Goal: Answer question/provide support

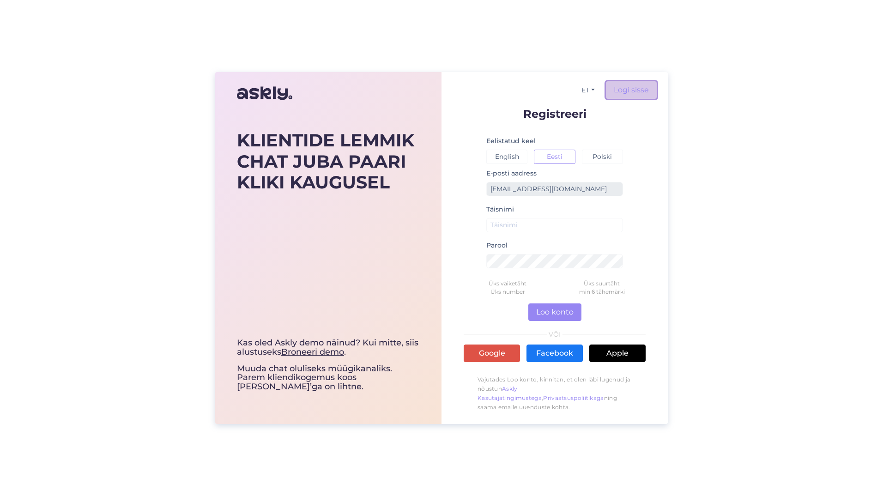
click at [646, 92] on link "Logi sisse" at bounding box center [631, 90] width 51 height 18
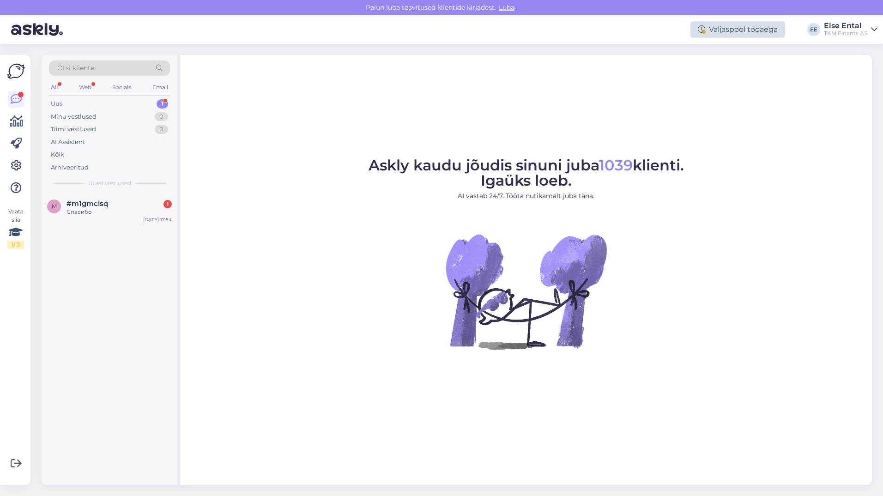
click at [712, 32] on div "Väljaspool tööaega" at bounding box center [738, 29] width 95 height 17
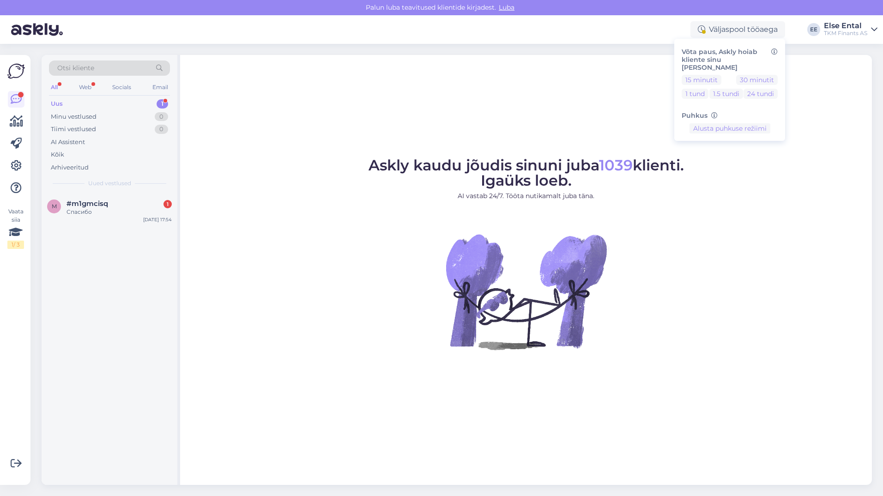
click at [564, 93] on div "Askly kaudu jõudis sinuni juba 1039 klienti. Igaüks loeb. AI vastab 24/7. Tööta…" at bounding box center [526, 270] width 692 height 430
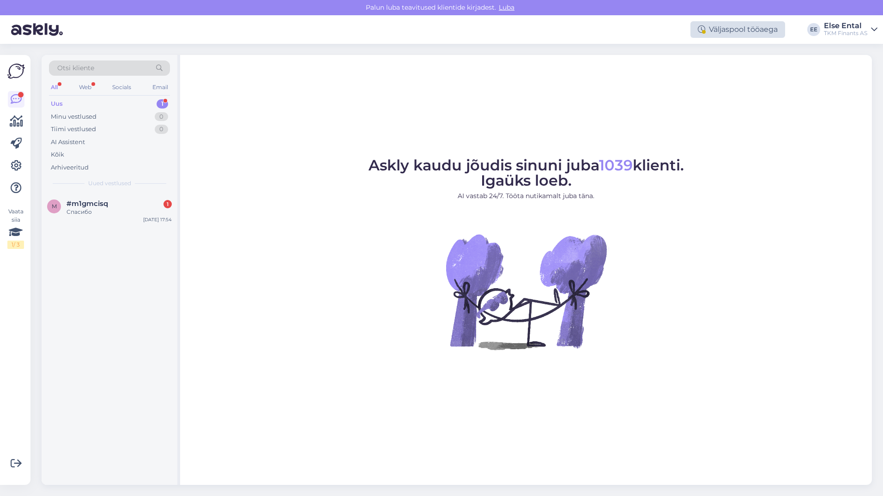
click at [725, 27] on div "Väljaspool tööaega" at bounding box center [738, 29] width 95 height 17
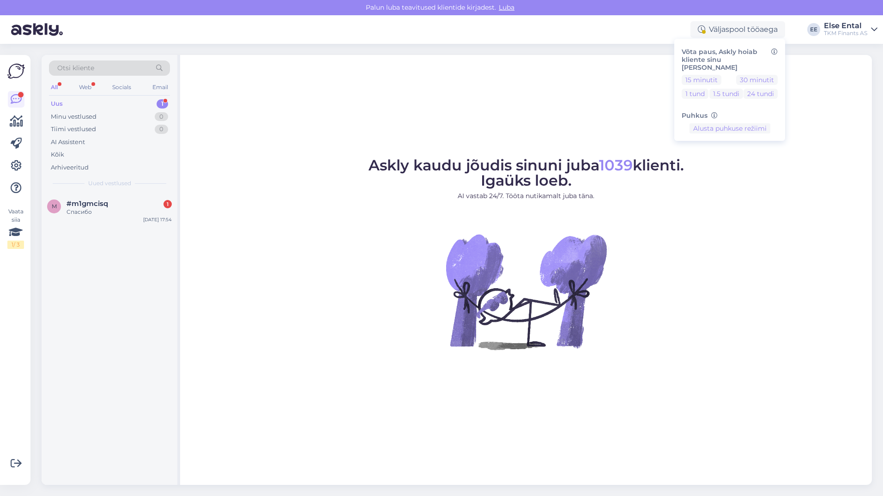
click at [78, 100] on div "Uus 1" at bounding box center [109, 103] width 121 height 13
click at [82, 209] on div "Спасибо" at bounding box center [119, 212] width 105 height 8
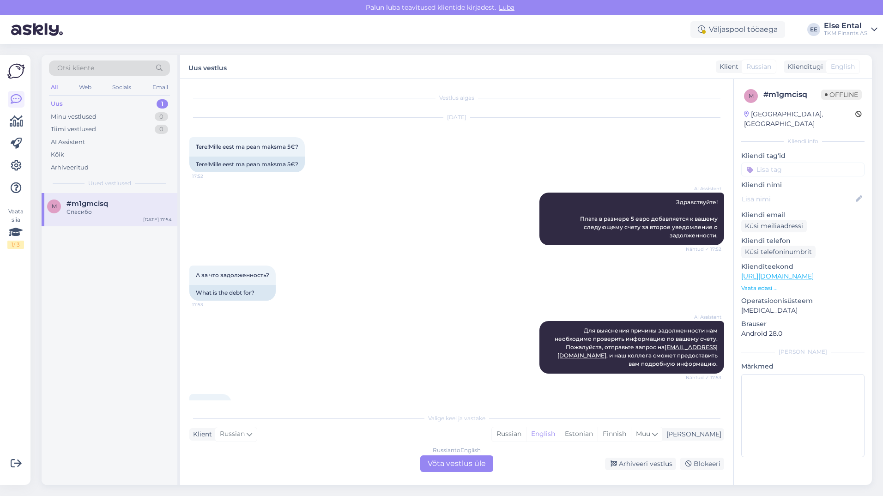
scroll to position [39, 0]
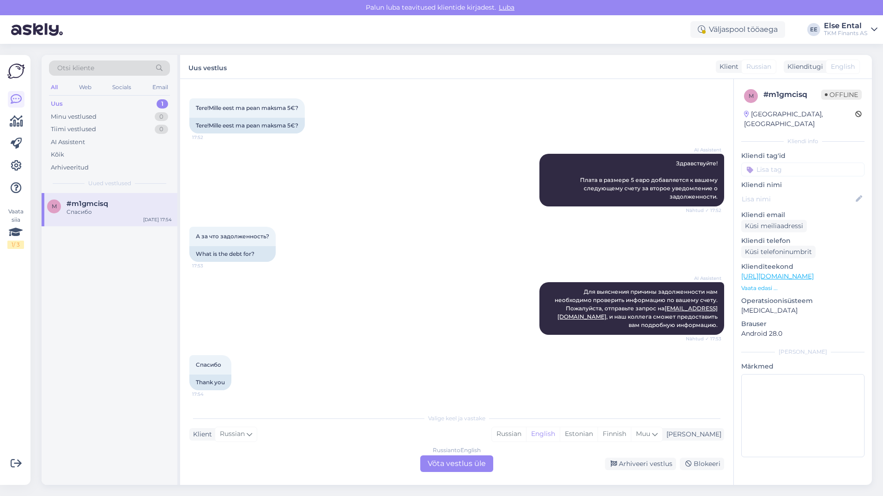
click at [481, 468] on div "Russian to English Võta vestlus üle" at bounding box center [456, 463] width 73 height 17
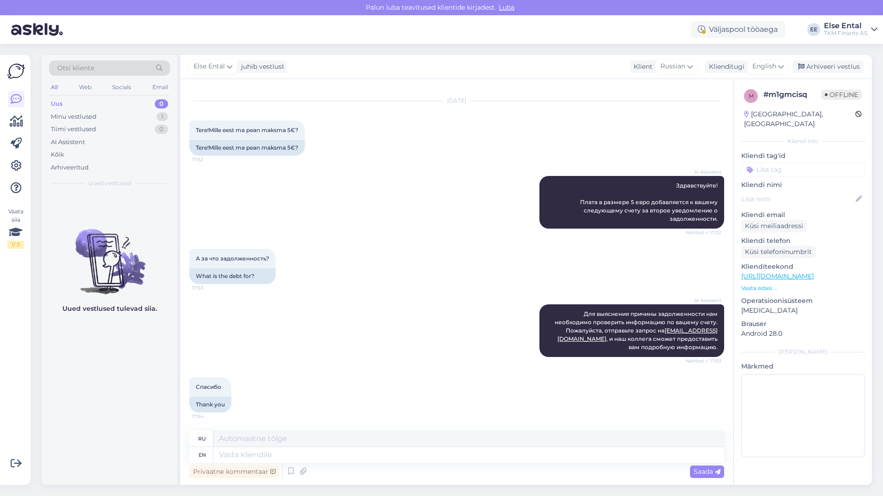
scroll to position [0, 0]
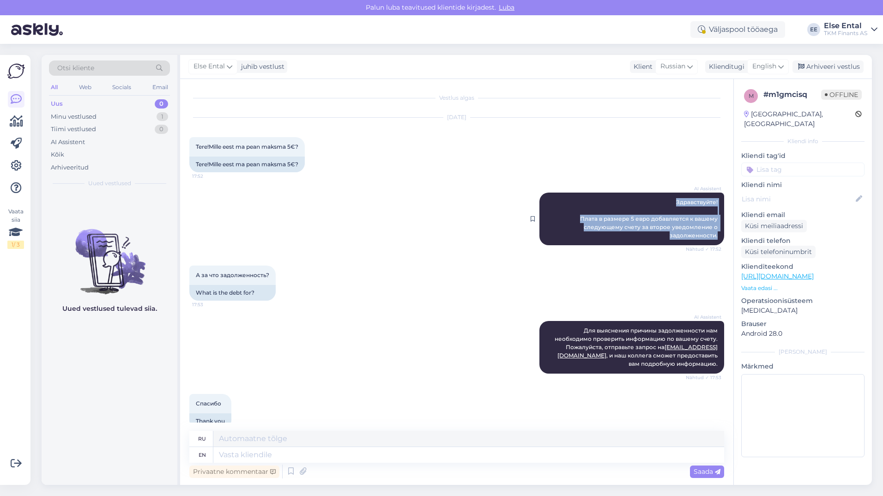
drag, startPoint x: 711, startPoint y: 239, endPoint x: 666, endPoint y: 202, distance: 58.8
click at [666, 202] on div "AI Assistent Здравствуйте! Плата в размере 5 евро добавляется к вашему следующе…" at bounding box center [631, 219] width 185 height 53
copy span "Здравствуйте! Плата в размере 5 евро добавляется к вашему следующему счету за в…"
click at [260, 278] on span "А за что задолженность?" at bounding box center [232, 275] width 73 height 7
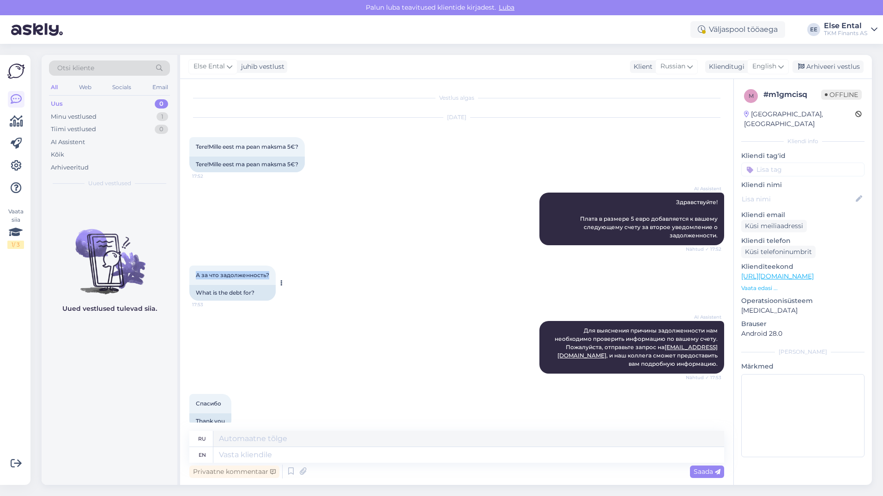
drag, startPoint x: 270, startPoint y: 277, endPoint x: 191, endPoint y: 274, distance: 79.0
click at [191, 274] on div "А за что задолженность? 17:53" at bounding box center [232, 275] width 86 height 19
copy span "А за что задолженность?"
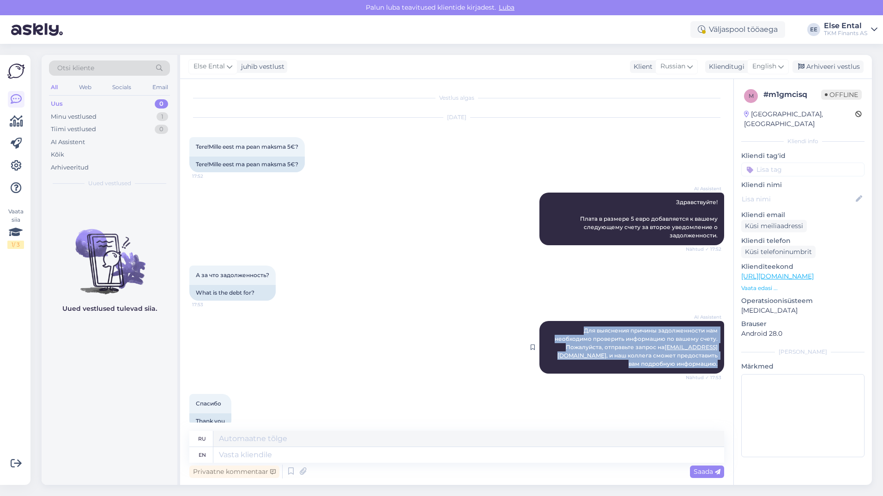
drag, startPoint x: 711, startPoint y: 365, endPoint x: 577, endPoint y: 330, distance: 138.5
click at [577, 330] on div "AI Assistent Для выяснения причины задолженности нам необходимо проверить инфор…" at bounding box center [631, 347] width 185 height 53
copy span "Для выяснения причины задолженности нам необходимо проверить информацию по ваше…"
click at [459, 329] on div "AI Assistent Для выяснения причины задолженности нам необходимо проверить инфор…" at bounding box center [456, 347] width 535 height 73
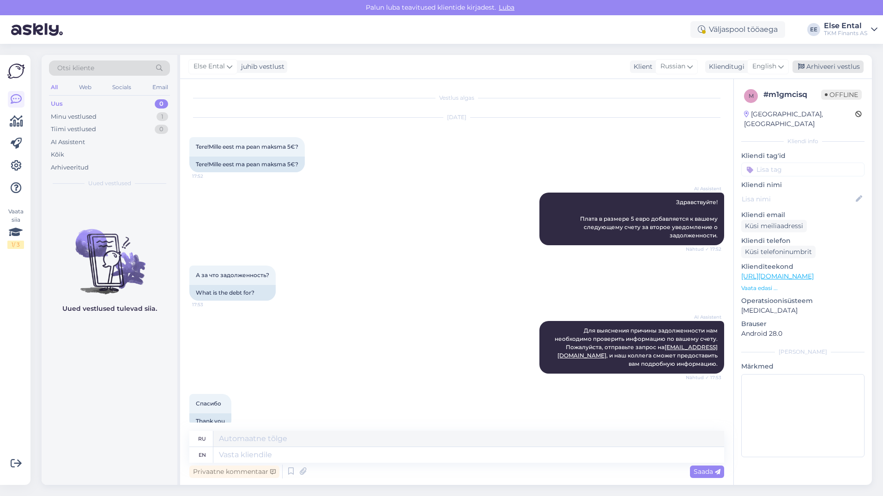
click at [856, 70] on div "Arhiveeri vestlus" at bounding box center [828, 67] width 71 height 12
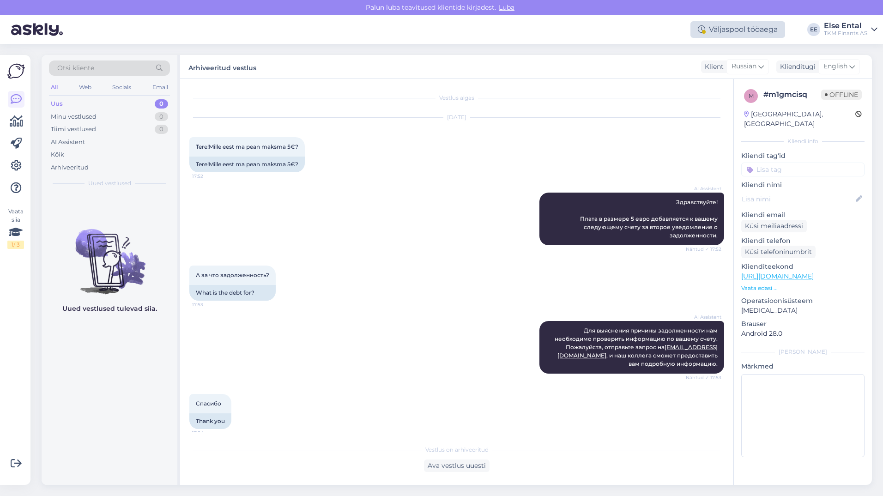
click at [717, 29] on div "Väljaspool tööaega" at bounding box center [738, 29] width 95 height 17
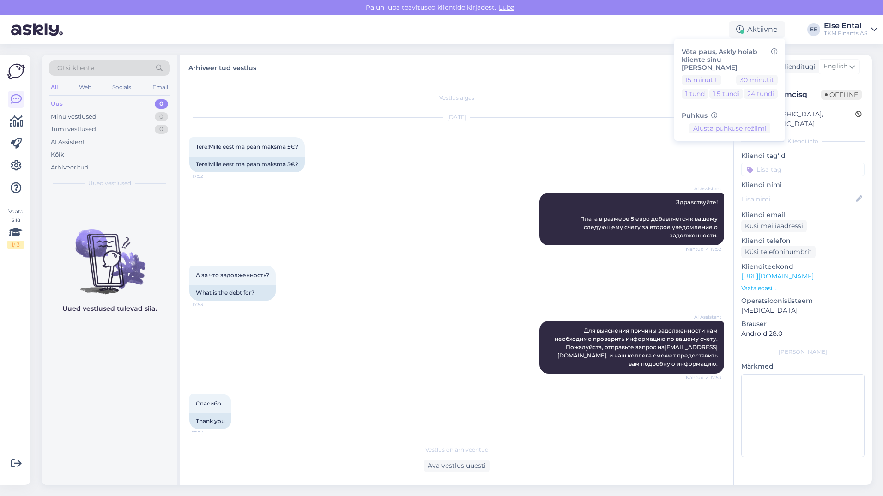
click at [656, 27] on div "Aktiivne Võta paus, Askly hoiab kliente sinu lehel 15 minutit 30 minutit 1 tund…" at bounding box center [441, 29] width 883 height 29
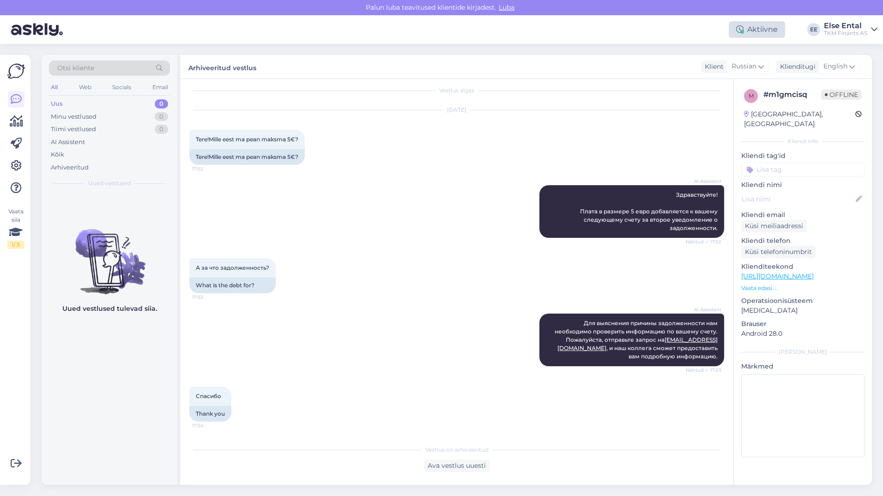
click at [782, 34] on div "Aktiivne" at bounding box center [757, 29] width 56 height 17
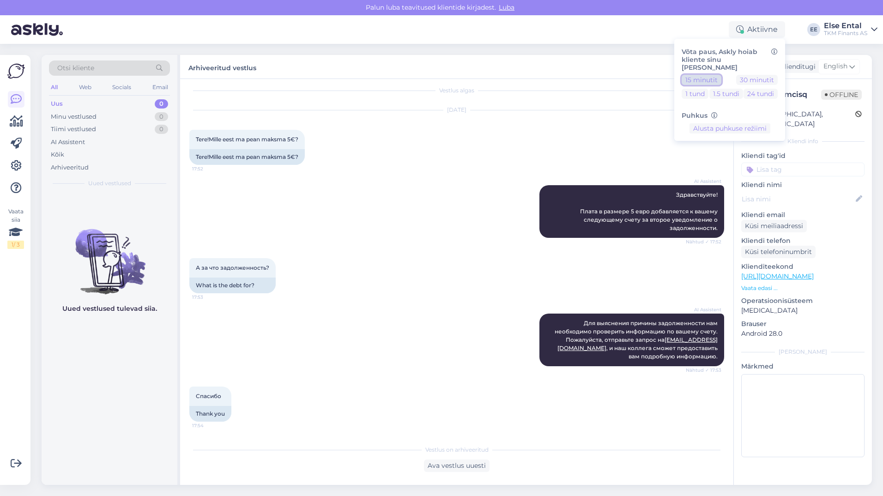
click at [701, 75] on button "15 minutit" at bounding box center [702, 80] width 40 height 10
click at [721, 152] on button "Lõpeta paus" at bounding box center [730, 157] width 47 height 10
click at [438, 256] on div "А за что задолженность? 17:53 What is the debt for?" at bounding box center [456, 275] width 535 height 55
click at [72, 118] on div "Minu vestlused" at bounding box center [74, 116] width 46 height 9
click at [64, 103] on div "Uus 0" at bounding box center [109, 103] width 121 height 13
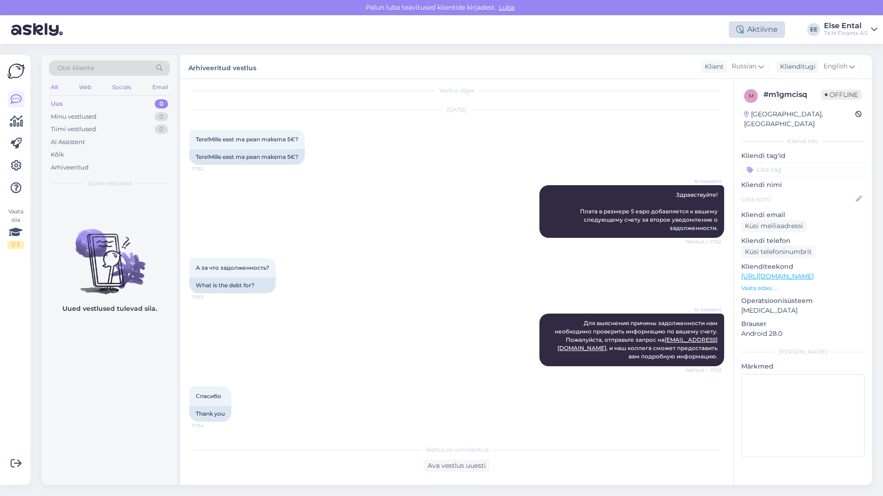
click at [751, 32] on div "Aktiivne" at bounding box center [757, 29] width 56 height 17
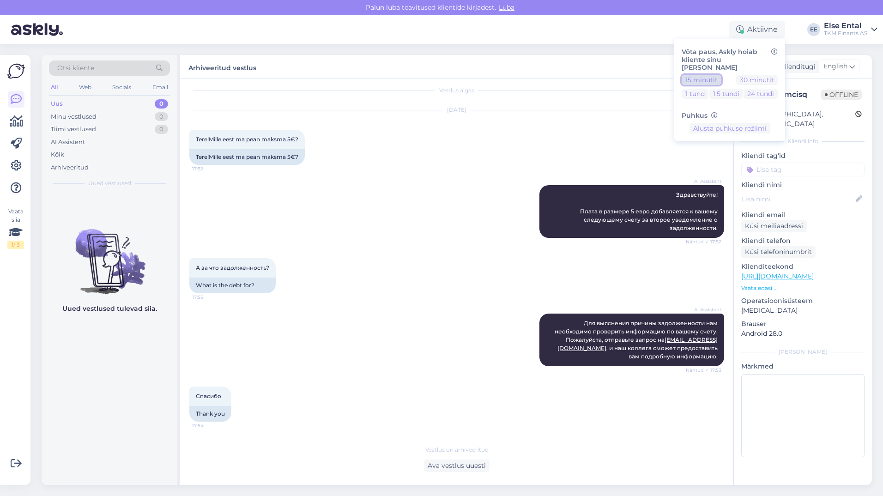
click at [713, 75] on button "15 minutit" at bounding box center [702, 80] width 40 height 10
click at [738, 154] on button "Lõpeta paus" at bounding box center [730, 157] width 47 height 10
click at [506, 162] on div "Aug 12 2025 Tere!Mille eest ma pean maksma 5€? 17:52 Tere!Mille eest ma pean ma…" at bounding box center [456, 137] width 535 height 75
